Goal: Task Accomplishment & Management: Manage account settings

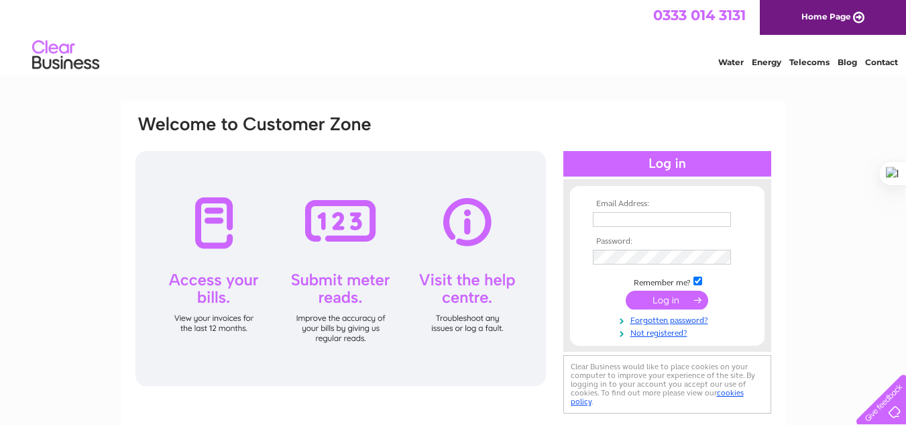
click at [822, 78] on html "0333 014 3131 Home Page Water Energy Telecoms Blog Contact" at bounding box center [453, 39] width 906 height 78
click at [892, 396] on div at bounding box center [878, 396] width 55 height 55
click at [53, 56] on img at bounding box center [66, 55] width 68 height 41
click at [834, 17] on link "Home Page" at bounding box center [833, 17] width 146 height 35
click at [583, 258] on form "Email Address: Password: Remember me?" at bounding box center [667, 268] width 194 height 139
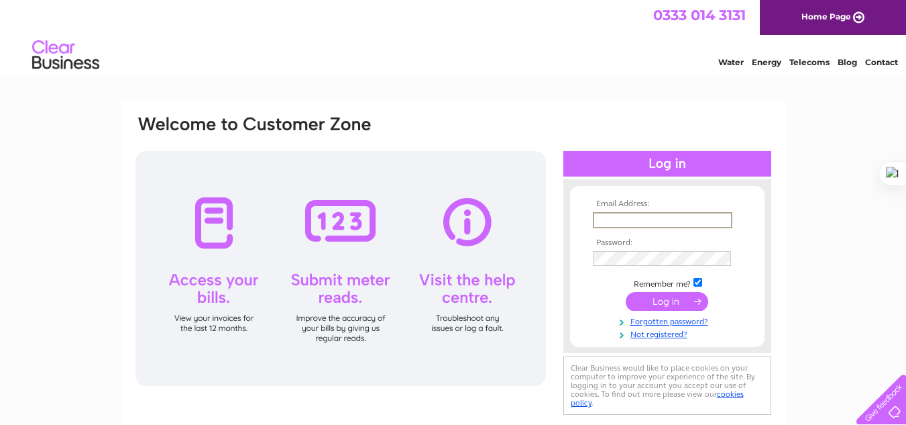
click at [614, 225] on input "text" at bounding box center [662, 220] width 139 height 16
click at [642, 213] on input "text" at bounding box center [662, 220] width 139 height 16
type input "[EMAIL_ADDRESS][DOMAIN_NAME]"
click at [645, 306] on input "submit" at bounding box center [667, 299] width 82 height 19
